Goal: Use online tool/utility: Utilize a website feature to perform a specific function

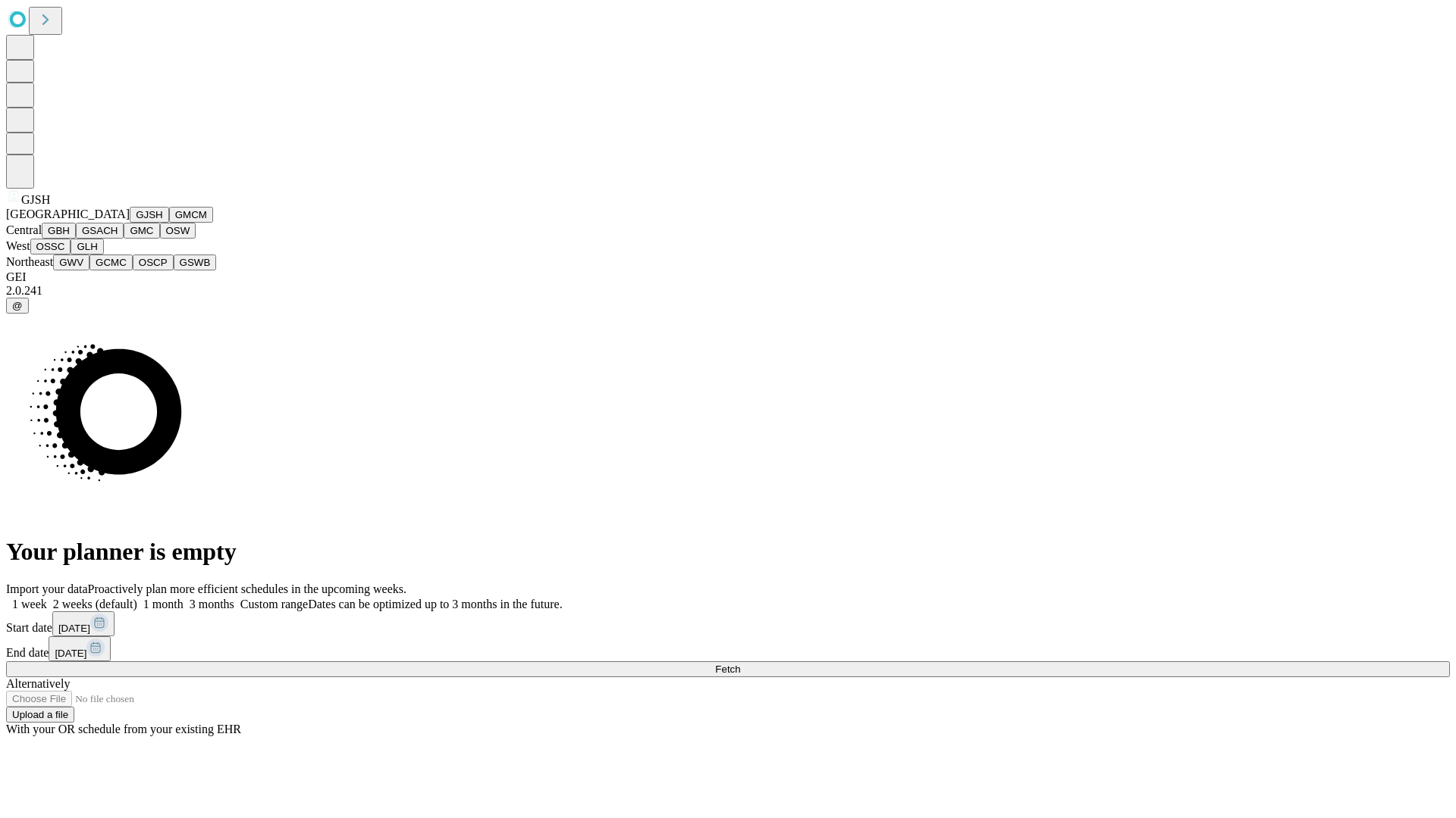
click at [130, 223] on button "GJSH" at bounding box center [149, 214] width 39 height 16
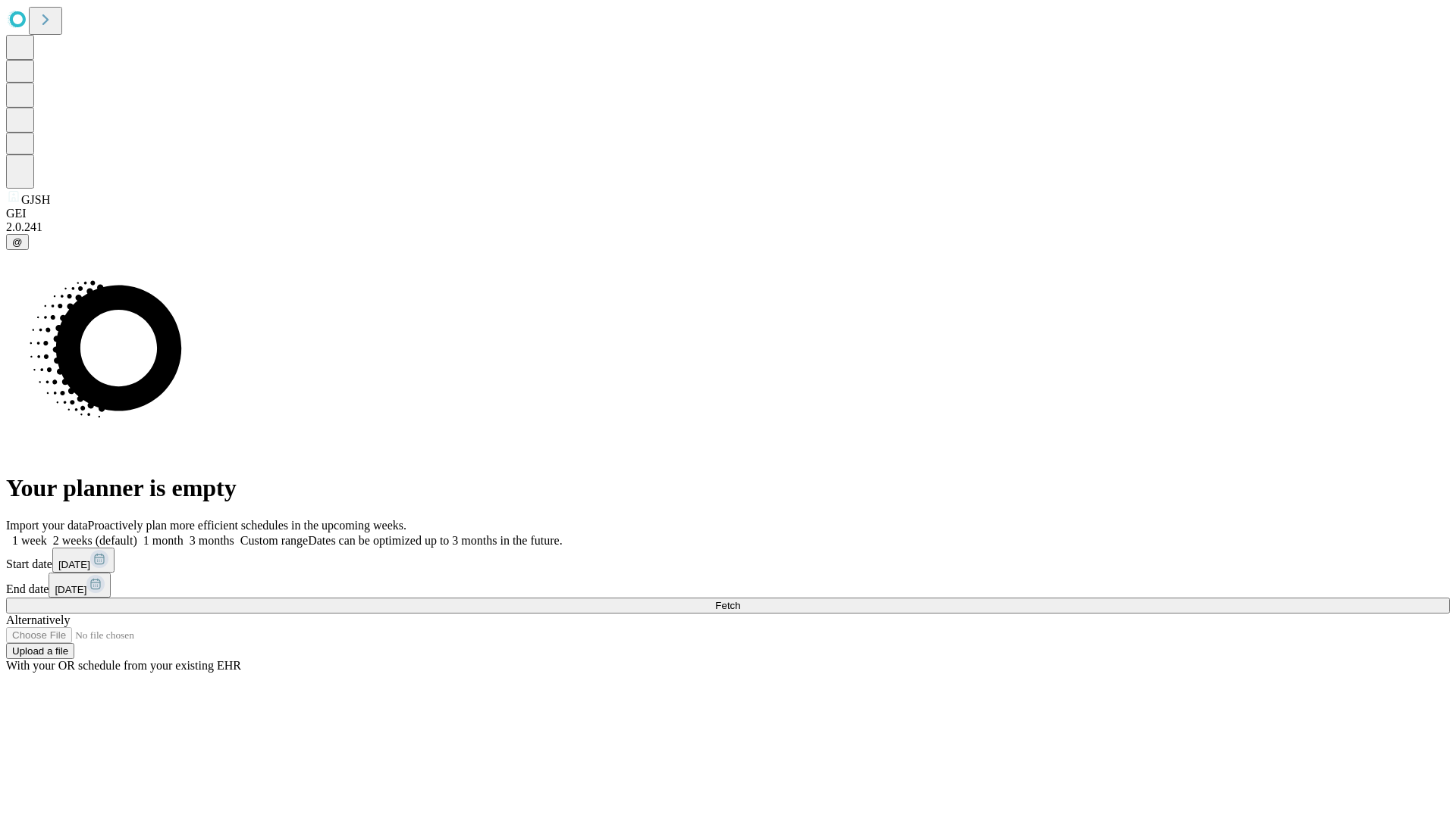
click at [183, 534] on label "1 month" at bounding box center [160, 541] width 47 height 13
click at [740, 600] on span "Fetch" at bounding box center [727, 606] width 25 height 11
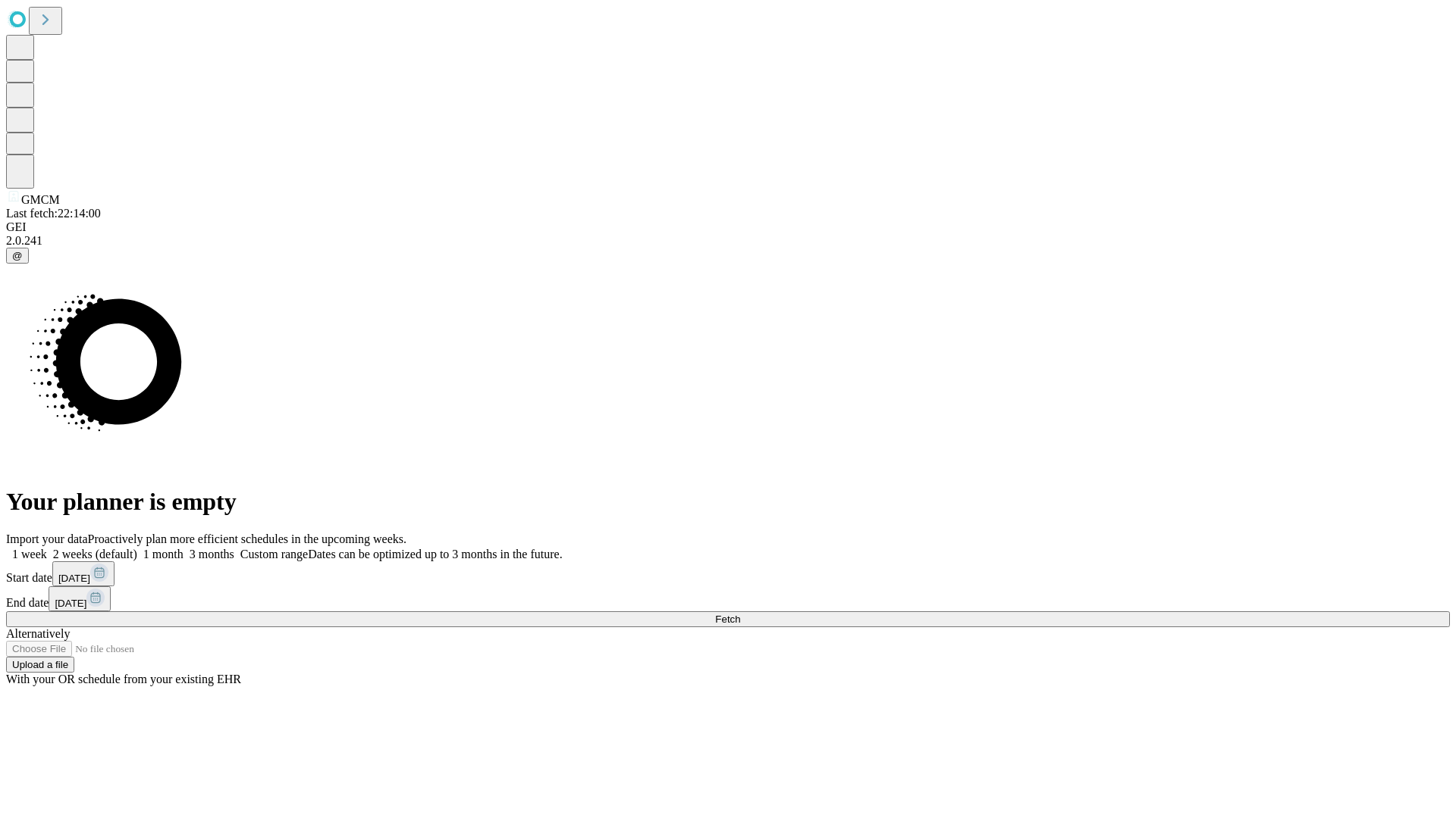
click at [183, 548] on label "1 month" at bounding box center [160, 554] width 47 height 13
click at [740, 614] on span "Fetch" at bounding box center [727, 619] width 25 height 11
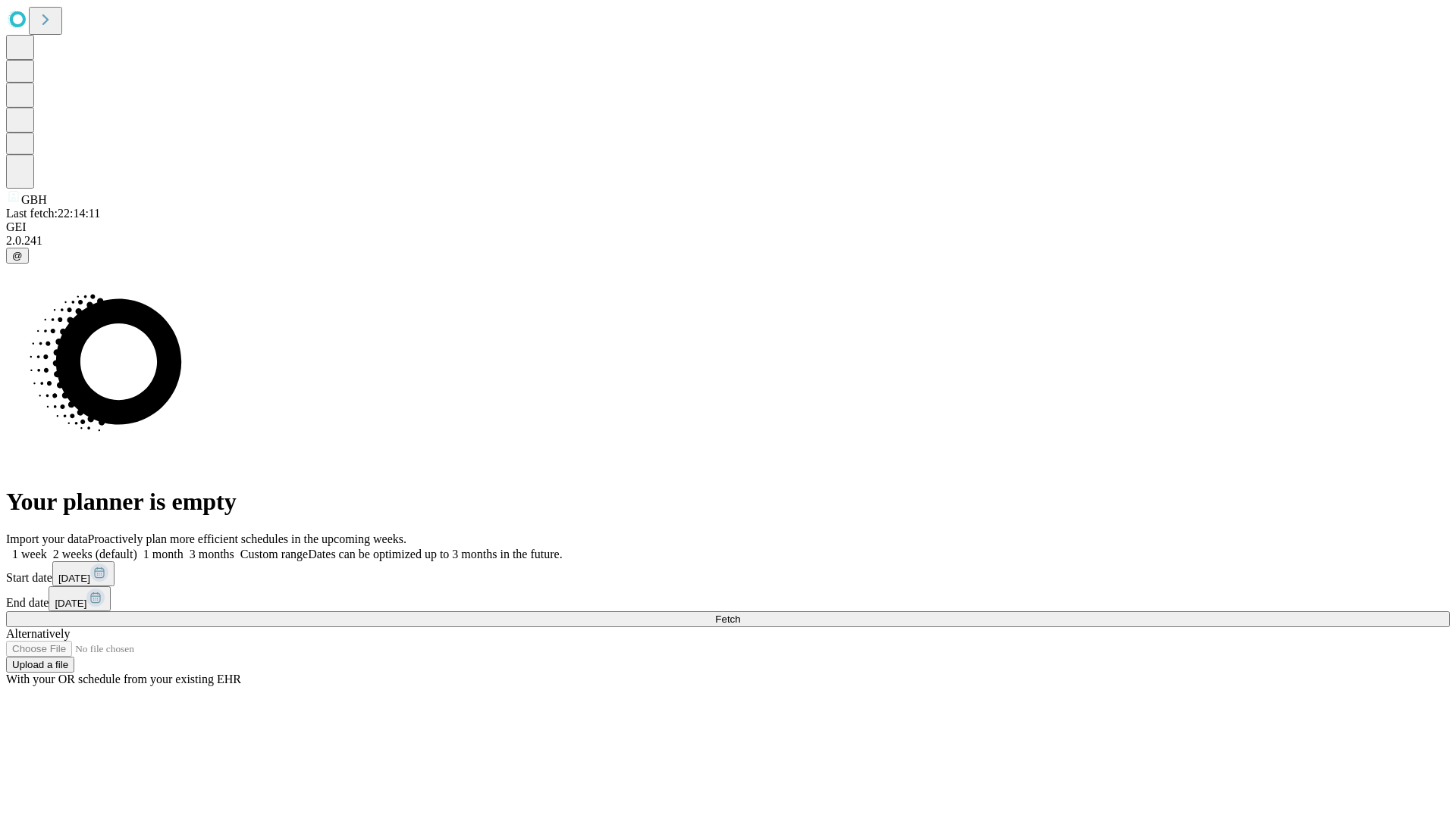
click at [183, 548] on label "1 month" at bounding box center [160, 554] width 47 height 13
click at [740, 614] on span "Fetch" at bounding box center [727, 619] width 25 height 11
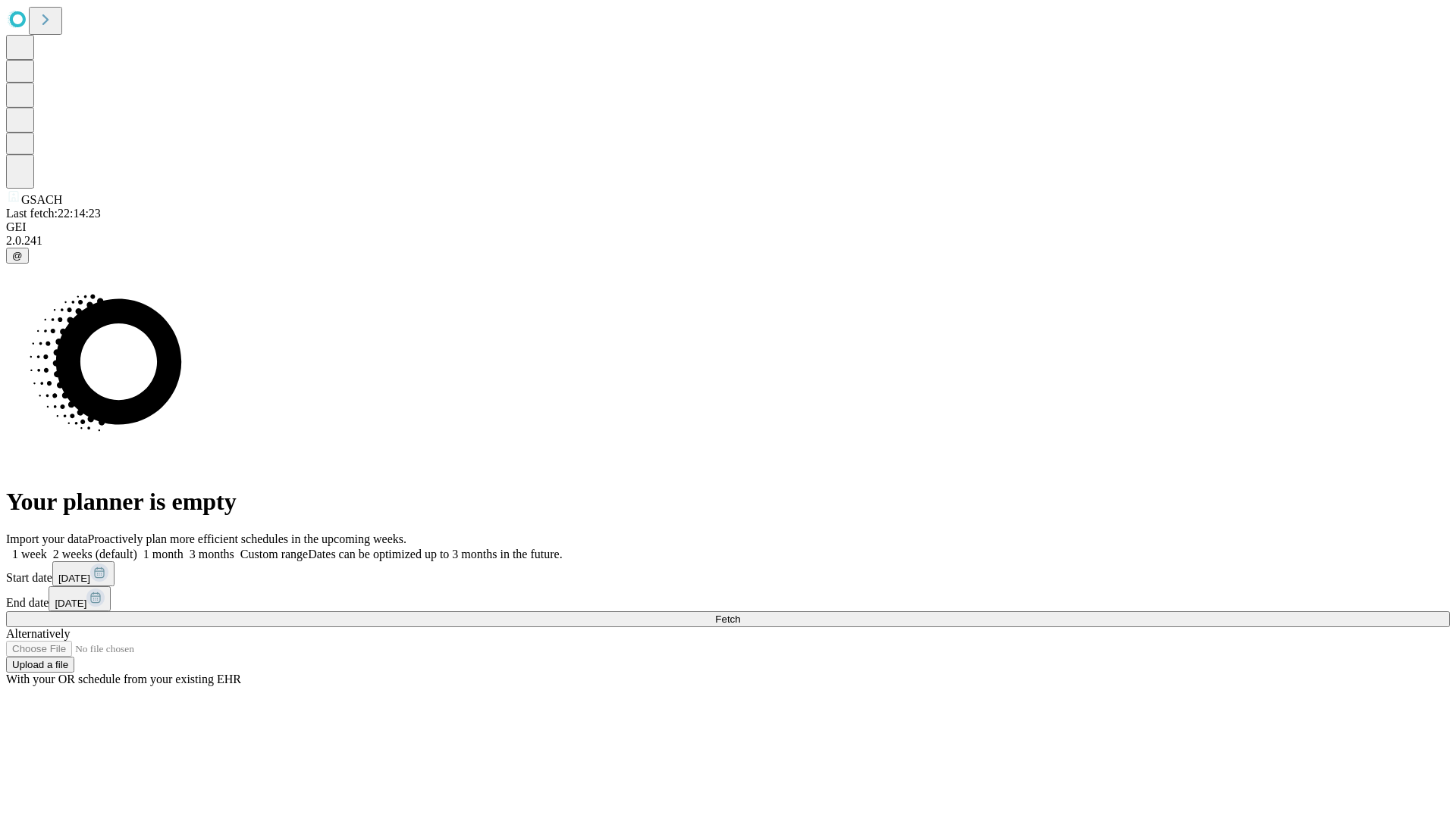
click at [183, 548] on label "1 month" at bounding box center [160, 554] width 47 height 13
click at [740, 614] on span "Fetch" at bounding box center [727, 619] width 25 height 11
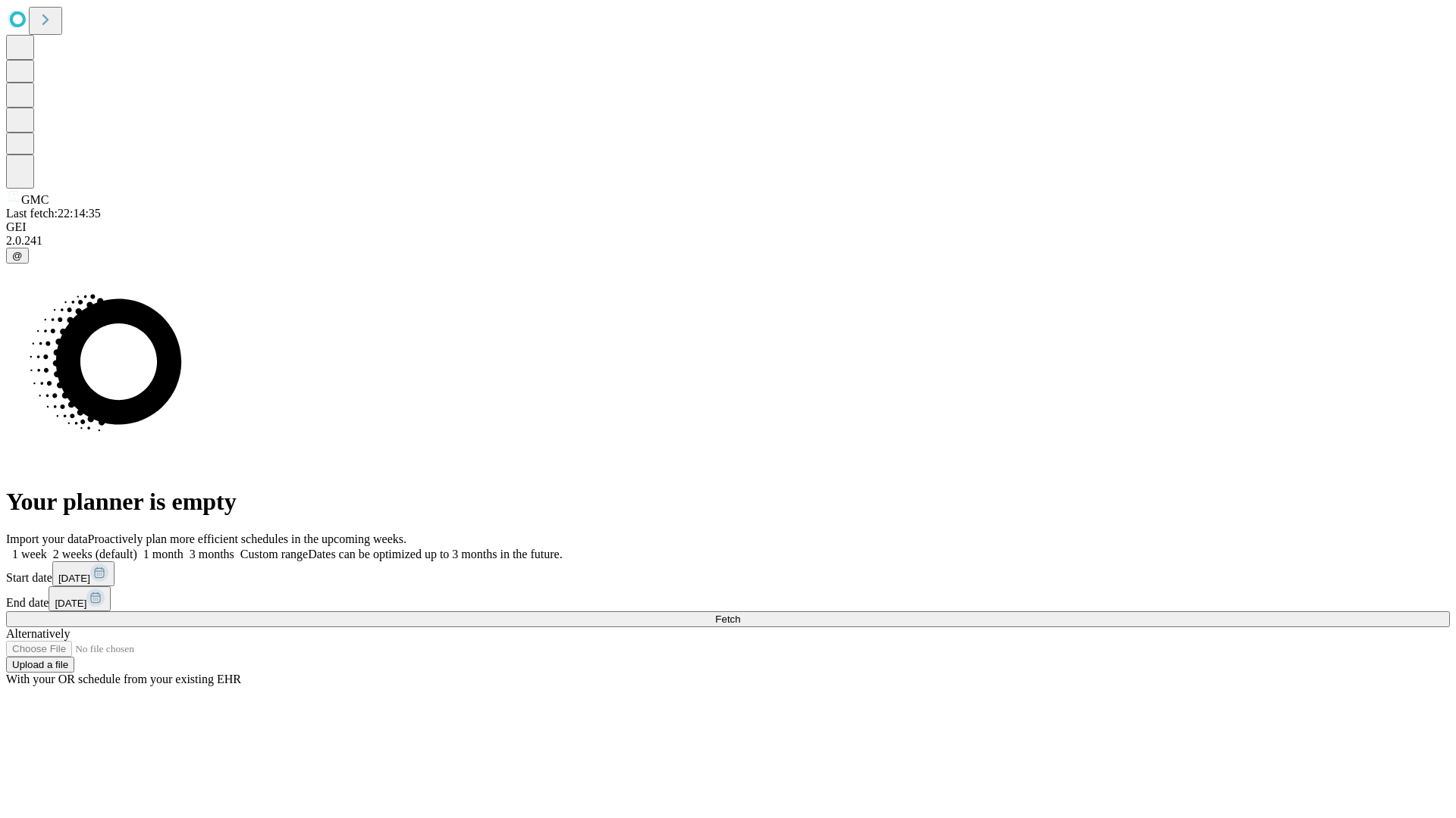
click at [183, 548] on label "1 month" at bounding box center [160, 554] width 47 height 13
click at [740, 614] on span "Fetch" at bounding box center [727, 619] width 25 height 11
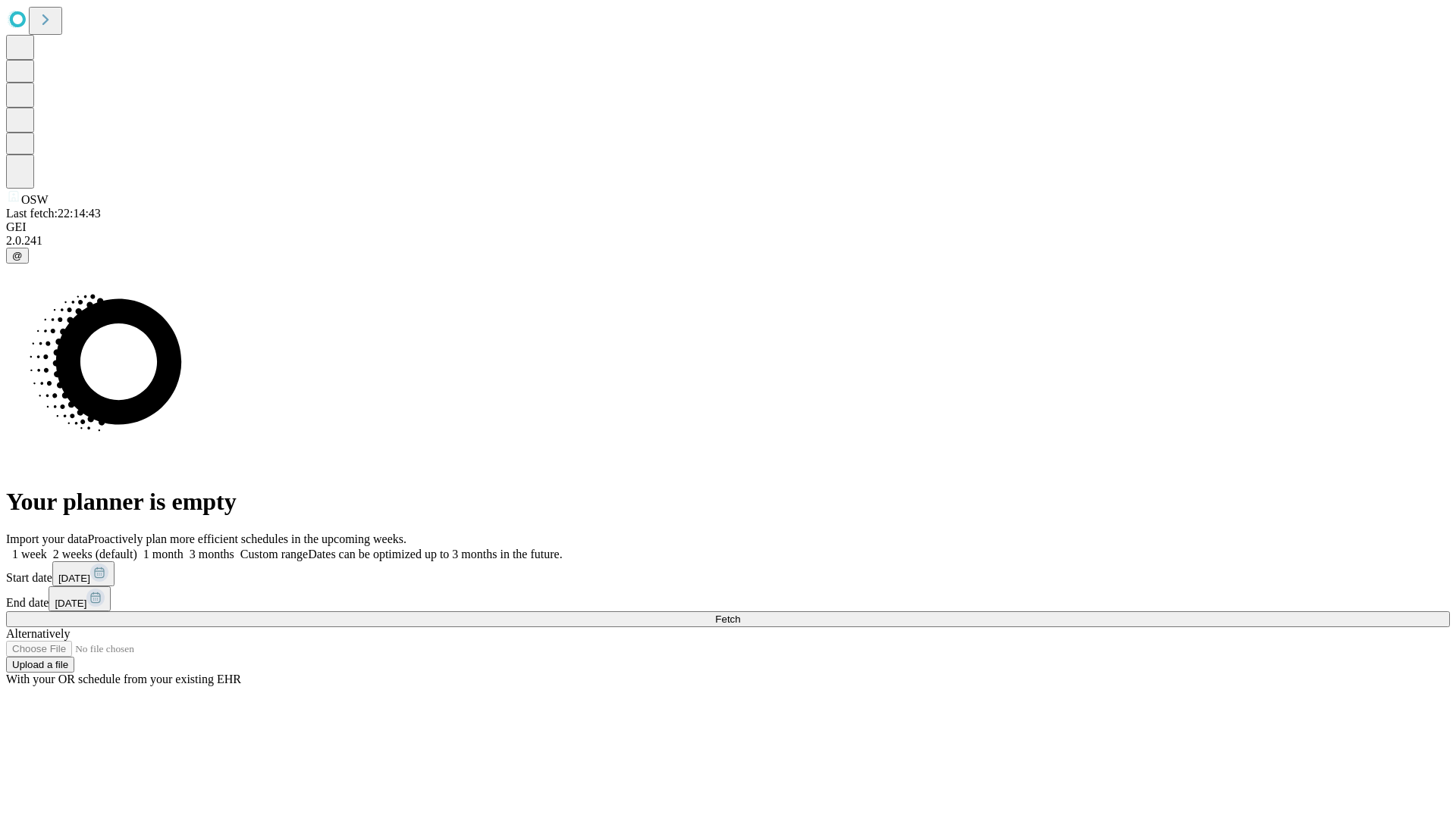
click at [183, 548] on label "1 month" at bounding box center [160, 554] width 47 height 13
click at [740, 614] on span "Fetch" at bounding box center [727, 619] width 25 height 11
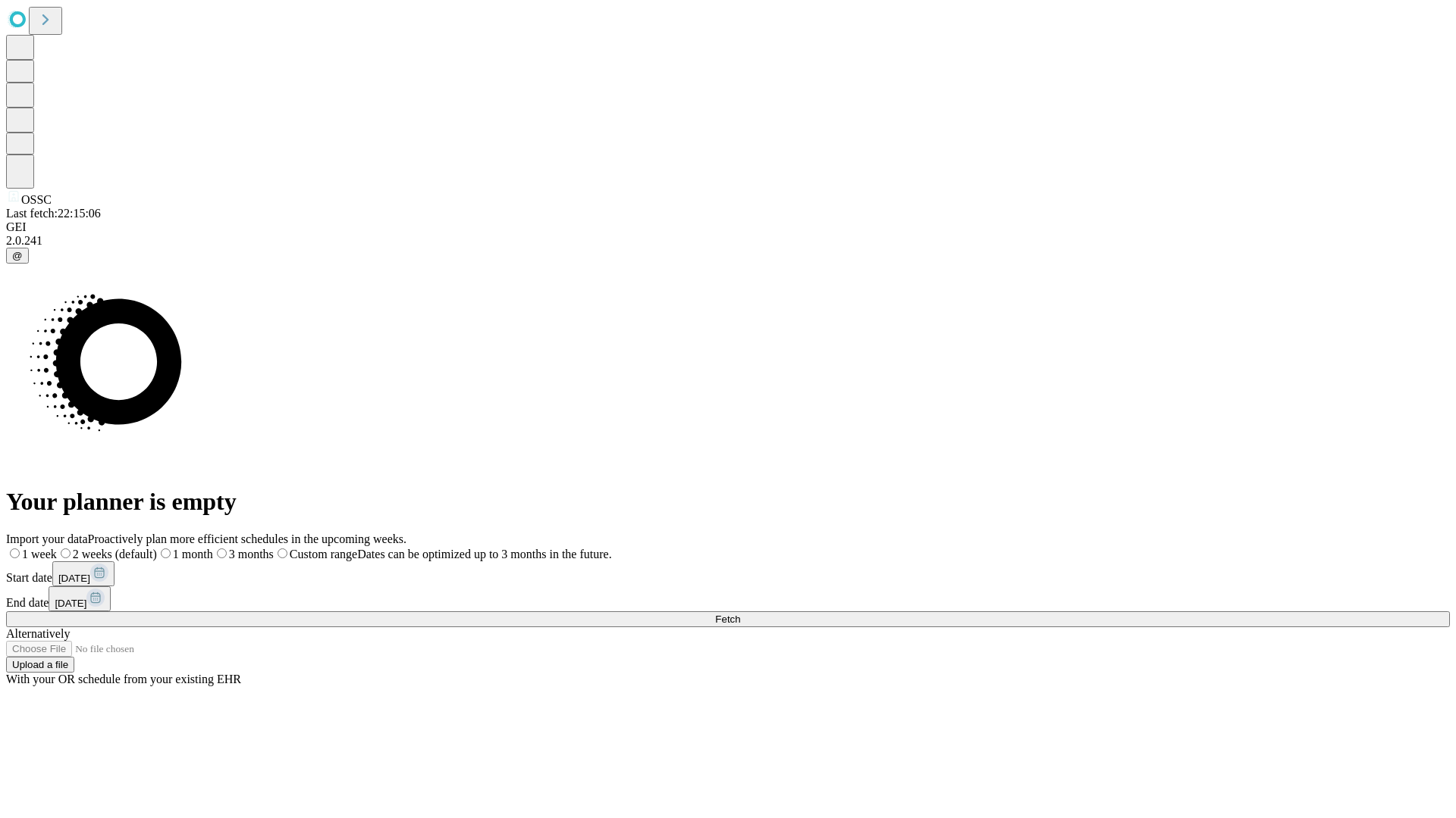
click at [213, 548] on label "1 month" at bounding box center [184, 554] width 56 height 13
click at [740, 614] on span "Fetch" at bounding box center [727, 619] width 25 height 11
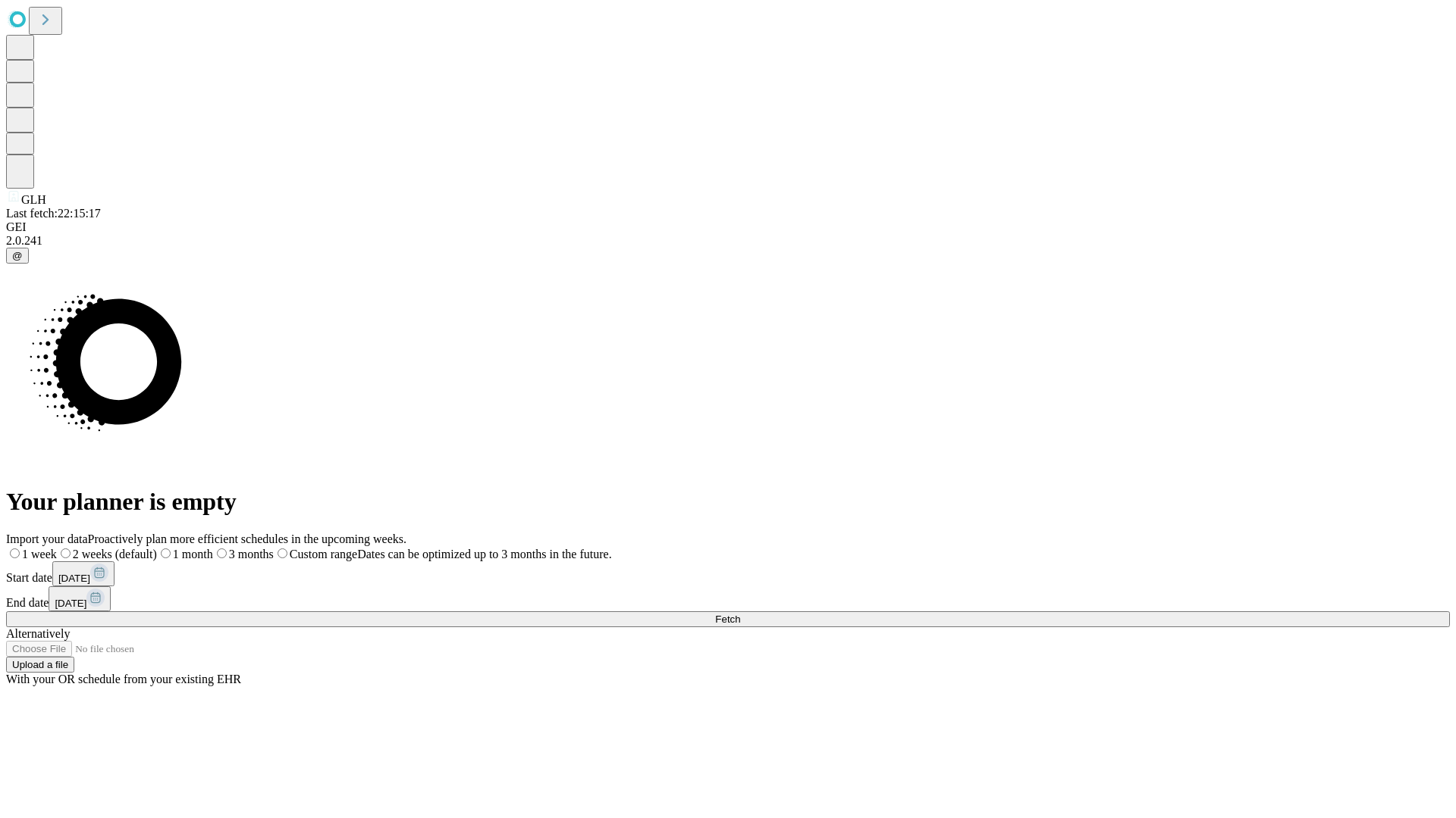
click at [213, 548] on label "1 month" at bounding box center [184, 554] width 56 height 13
click at [740, 614] on span "Fetch" at bounding box center [727, 619] width 25 height 11
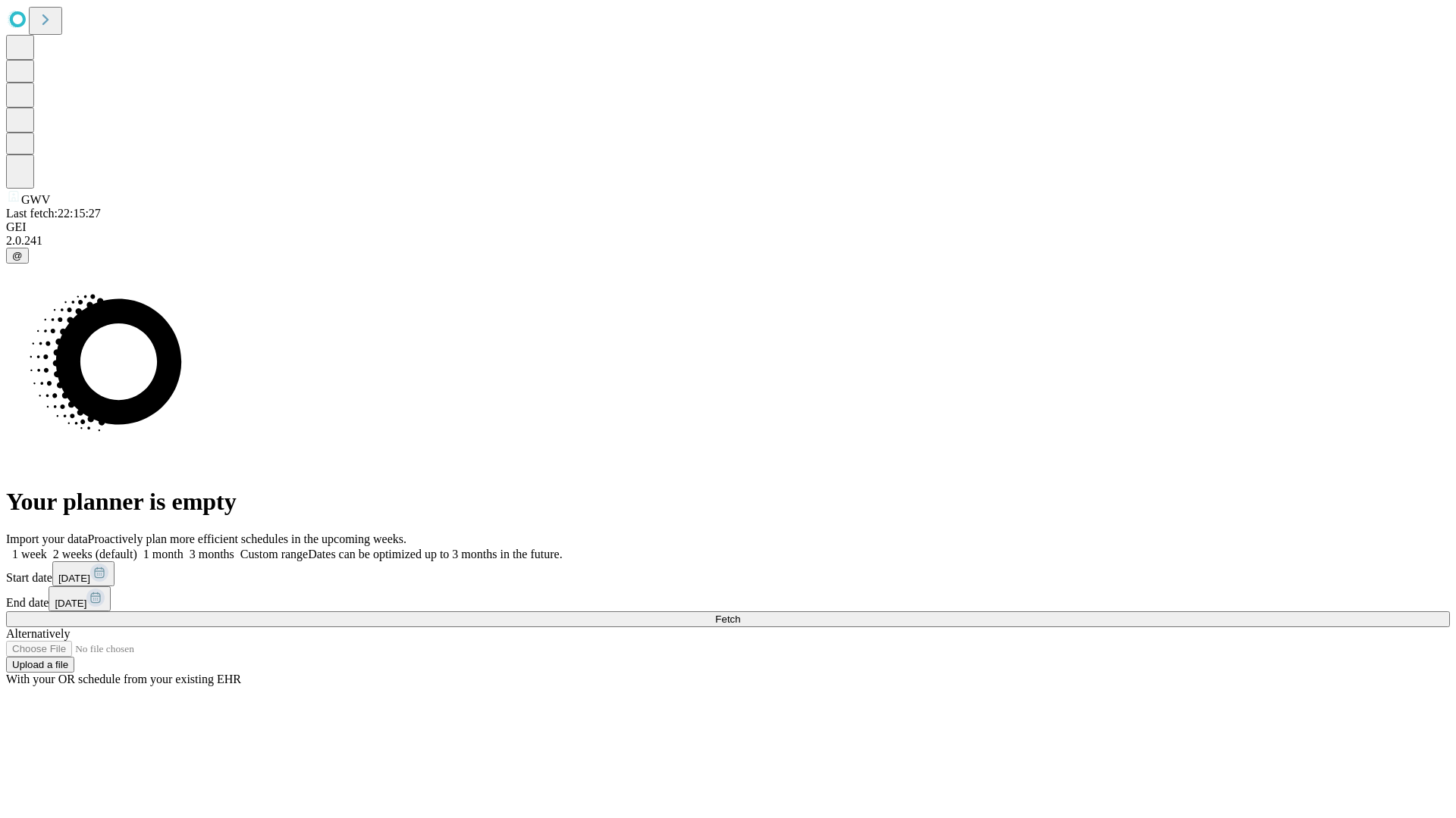
click at [740, 614] on span "Fetch" at bounding box center [727, 619] width 25 height 11
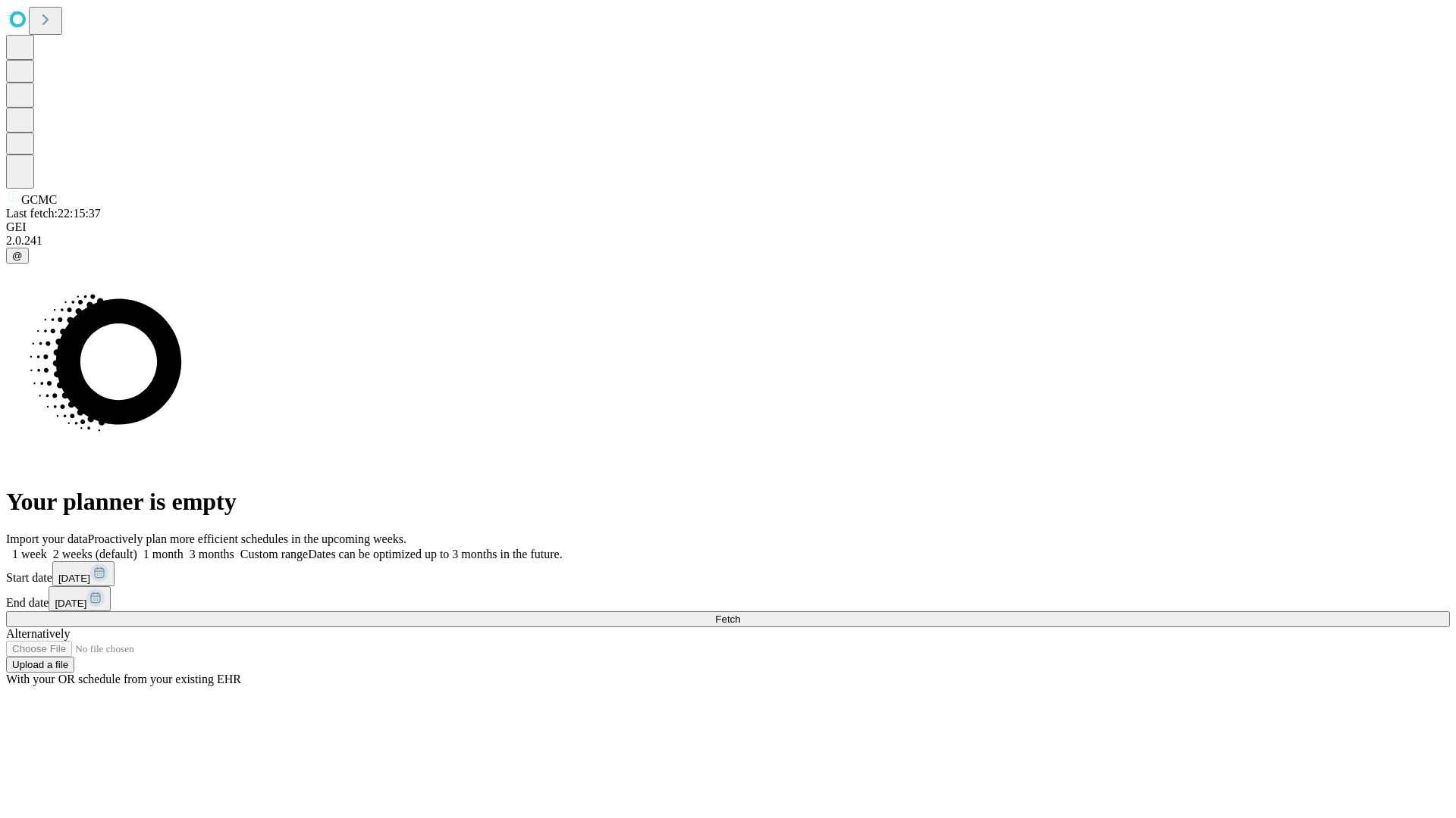
click at [183, 548] on label "1 month" at bounding box center [160, 554] width 47 height 13
click at [740, 614] on span "Fetch" at bounding box center [727, 619] width 25 height 11
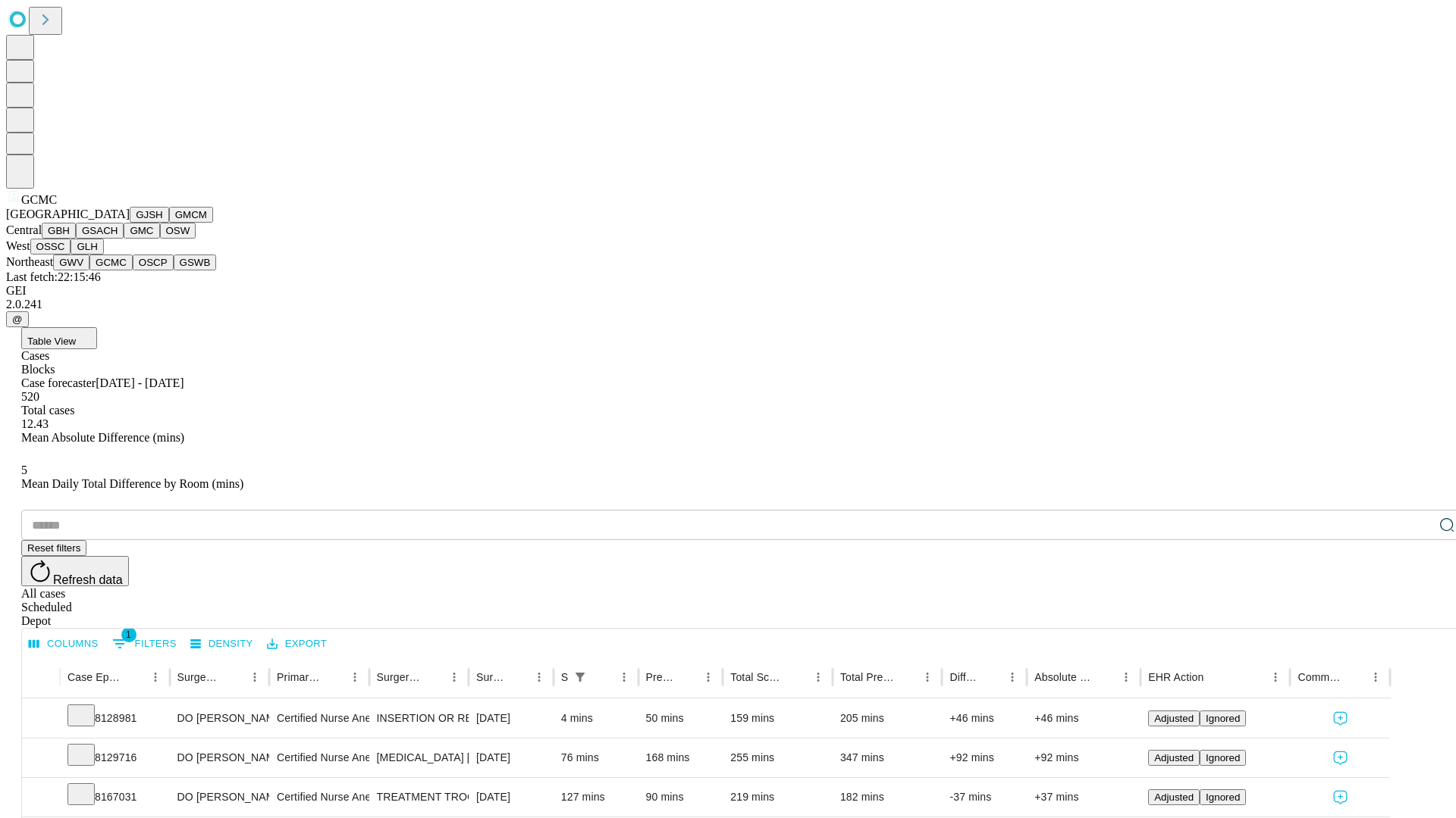
click at [132, 271] on button "OSCP" at bounding box center [152, 262] width 41 height 16
